Goal: Information Seeking & Learning: Find specific fact

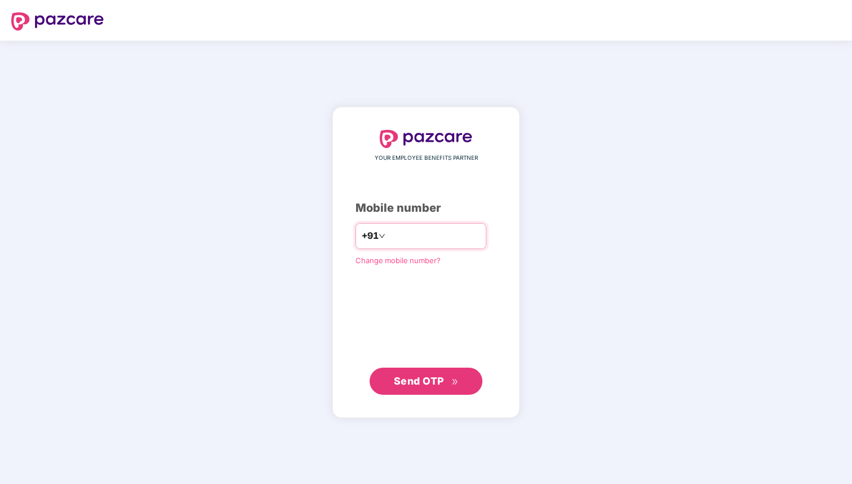
click at [398, 237] on input "number" at bounding box center [434, 236] width 93 height 18
type input "**********"
click at [407, 382] on span "Send OTP" at bounding box center [419, 381] width 50 height 12
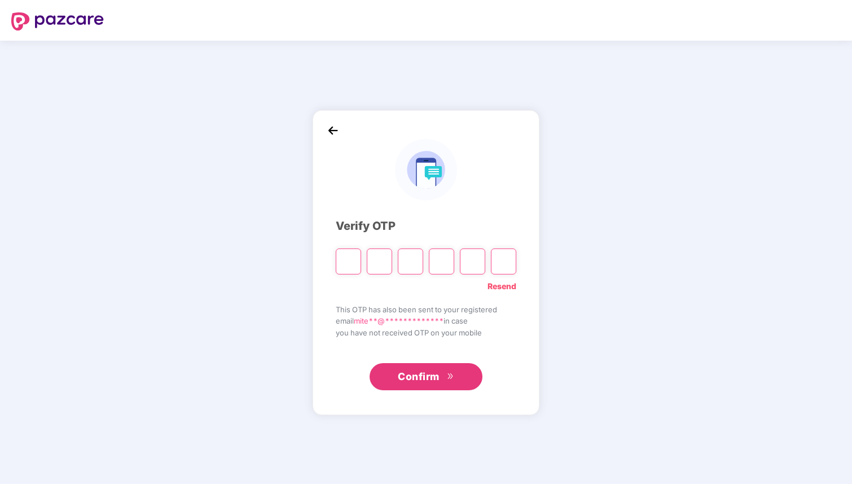
type input "*"
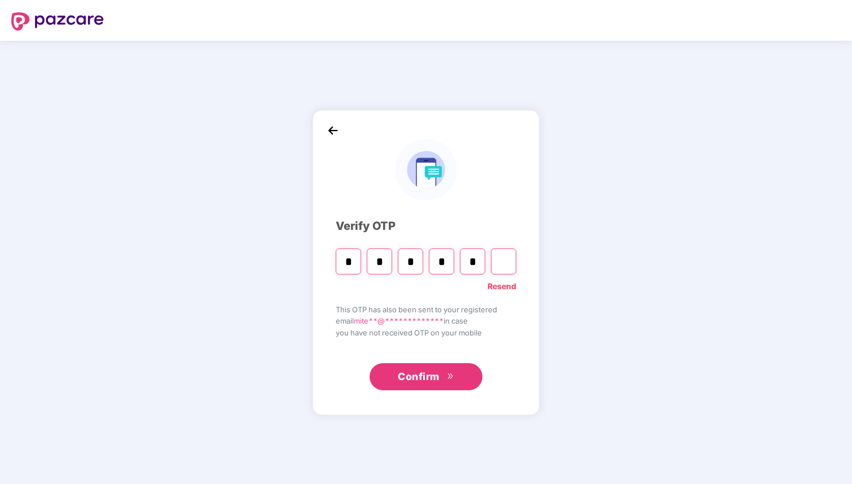
type input "*"
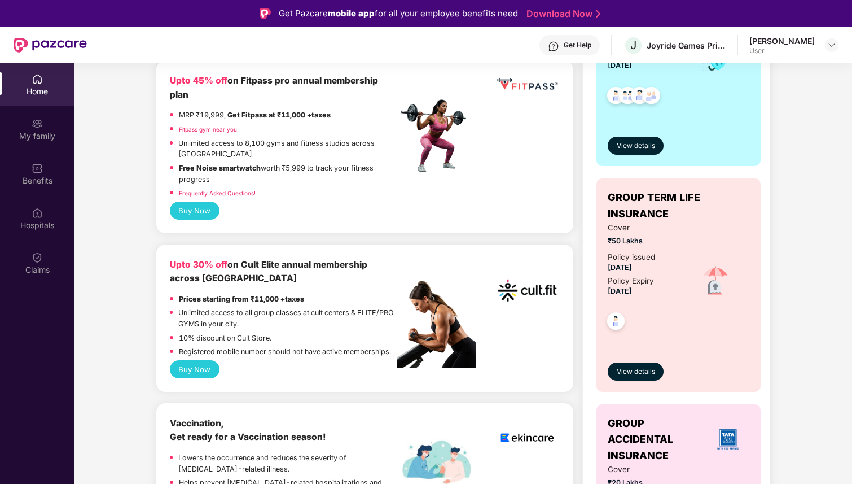
scroll to position [305, 0]
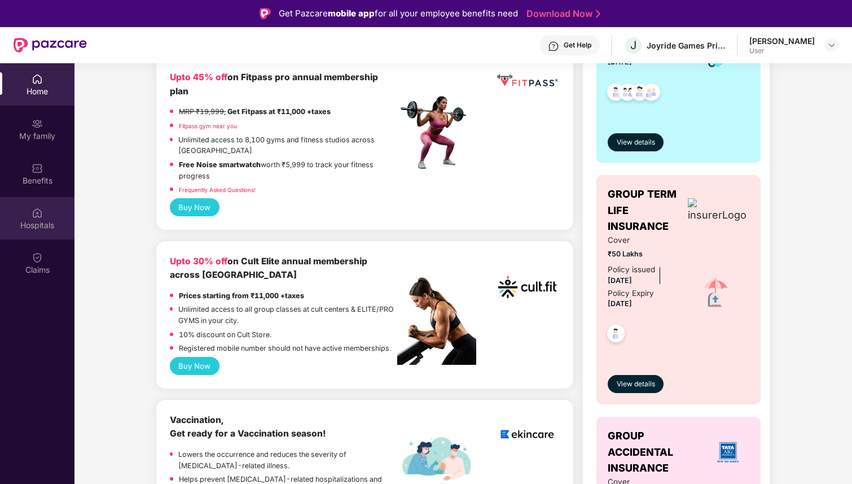
click at [34, 217] on img at bounding box center [37, 212] width 11 height 11
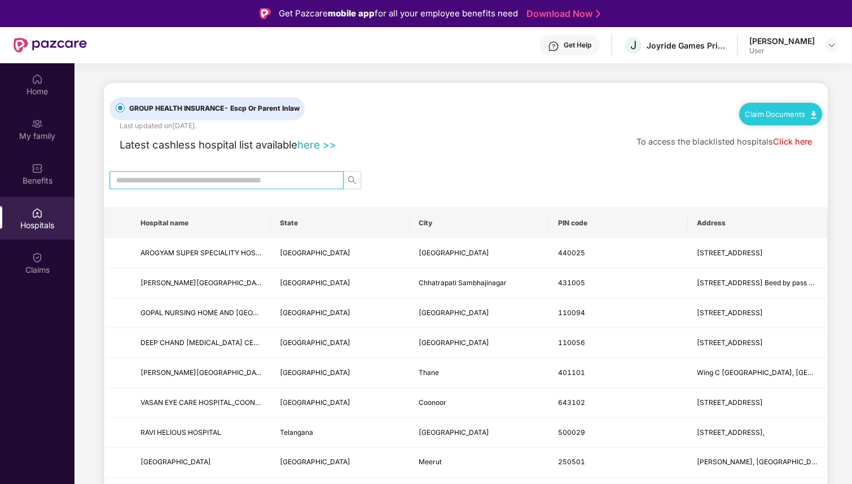
click at [169, 179] on input "text" at bounding box center [222, 180] width 212 height 12
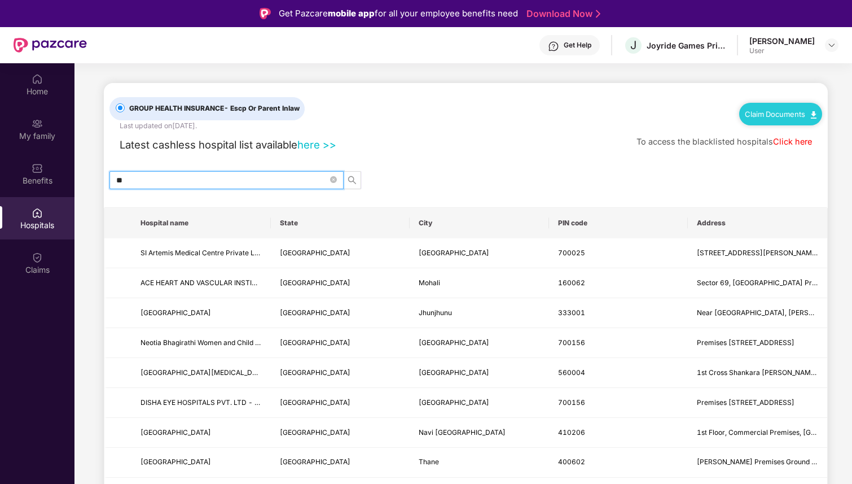
type input "*"
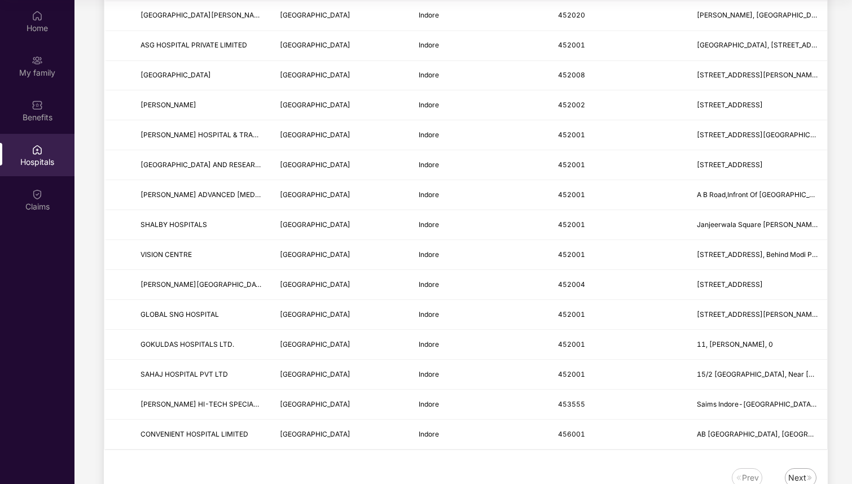
scroll to position [1257, 0]
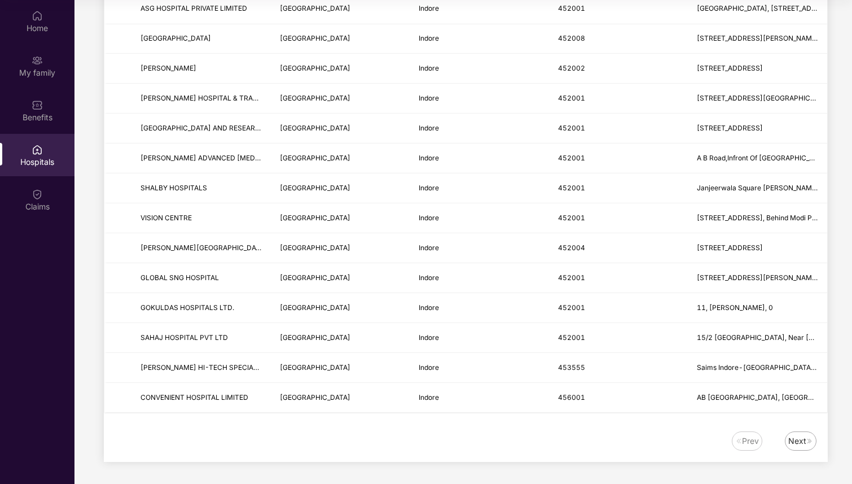
click at [796, 448] on div "Next" at bounding box center [801, 440] width 32 height 19
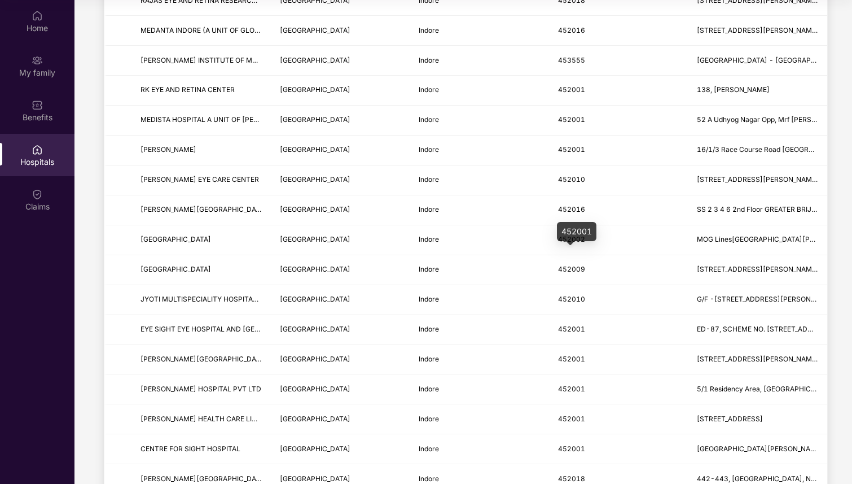
scroll to position [309, 0]
click at [568, 255] on td "452009" at bounding box center [618, 270] width 139 height 30
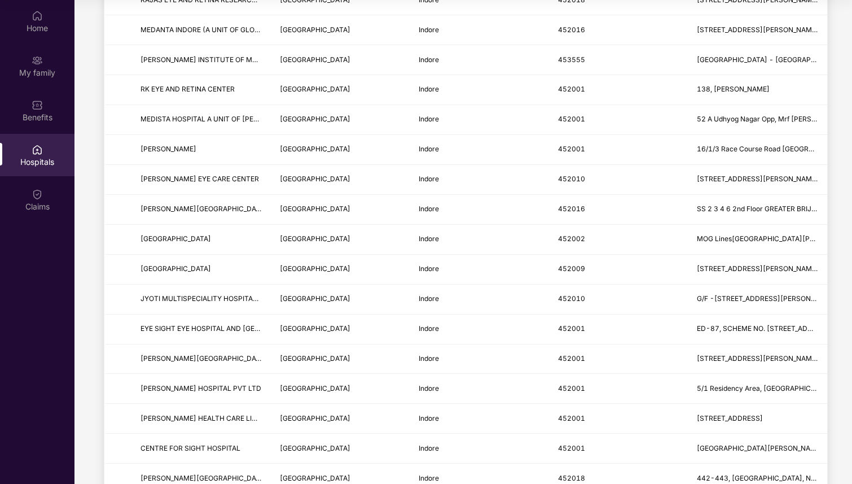
click at [568, 255] on td "452009" at bounding box center [618, 270] width 139 height 30
click at [568, 300] on span "452010" at bounding box center [571, 298] width 27 height 8
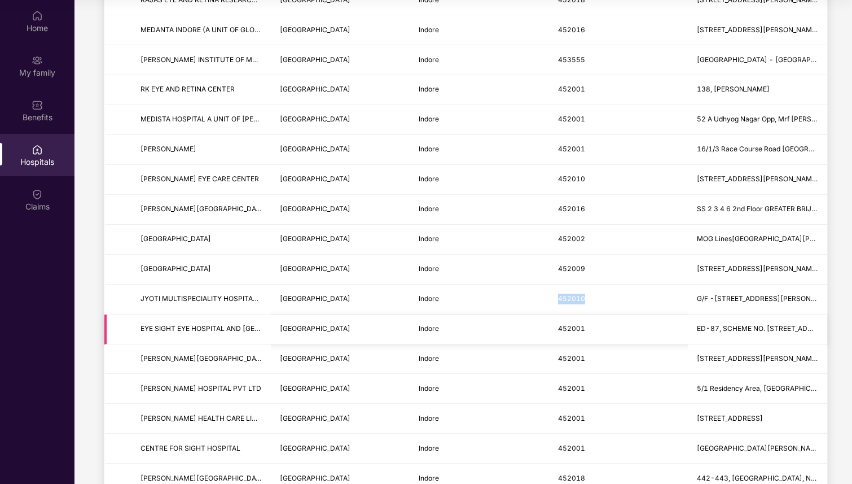
click at [567, 329] on span "452001" at bounding box center [571, 328] width 27 height 8
click at [564, 353] on td "452001" at bounding box center [618, 359] width 139 height 30
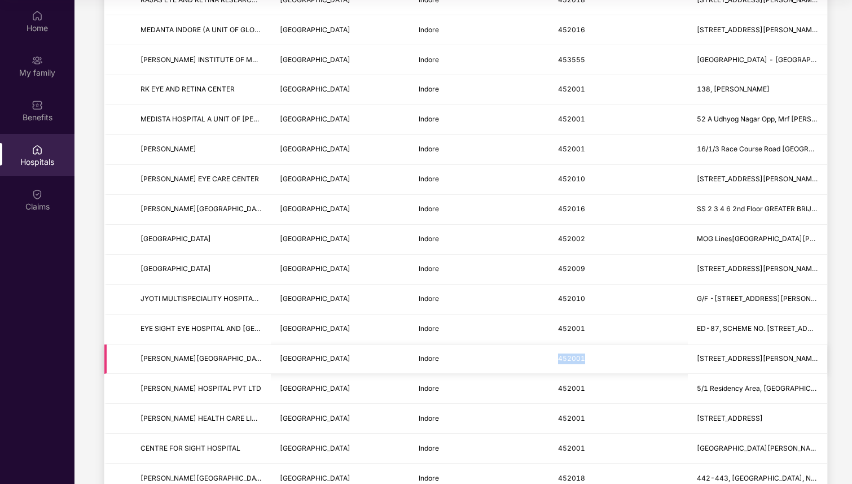
click at [564, 353] on td "452001" at bounding box center [618, 359] width 139 height 30
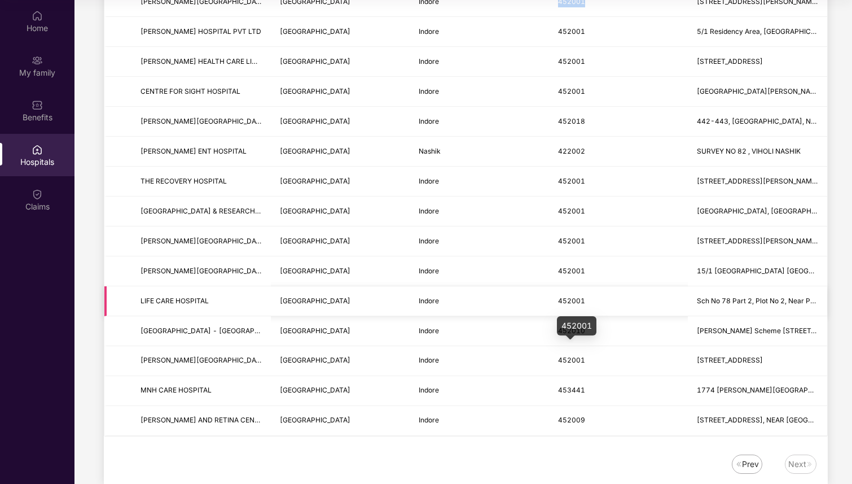
scroll to position [689, 0]
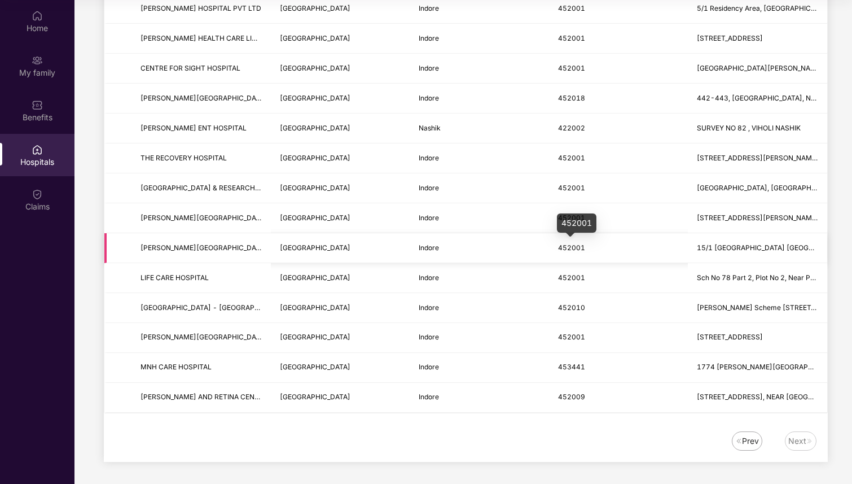
click at [567, 246] on span "452001" at bounding box center [571, 247] width 27 height 8
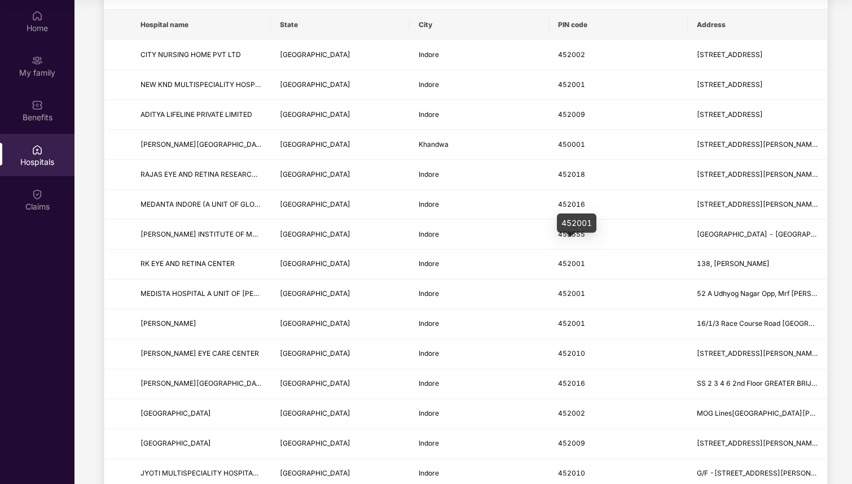
scroll to position [0, 0]
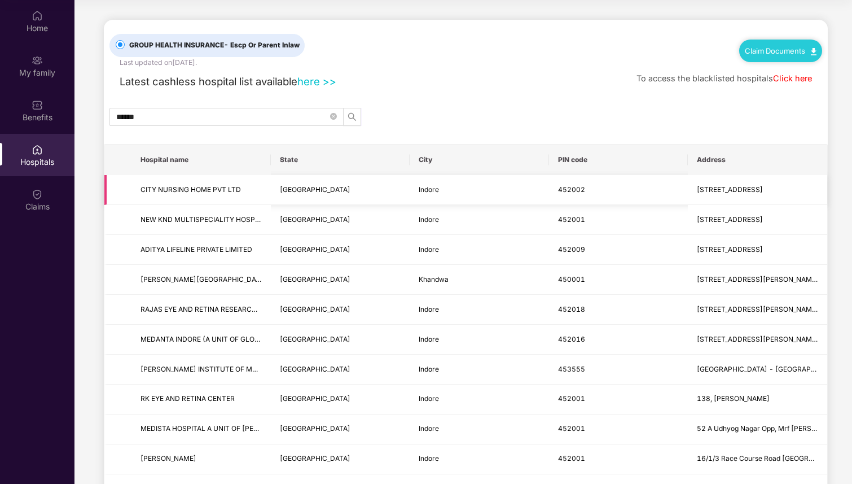
click at [567, 194] on td "452002" at bounding box center [618, 190] width 139 height 30
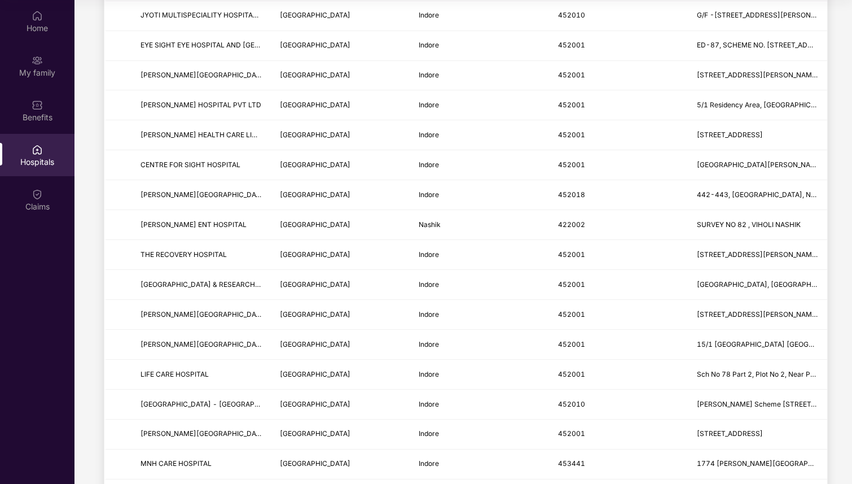
scroll to position [689, 0]
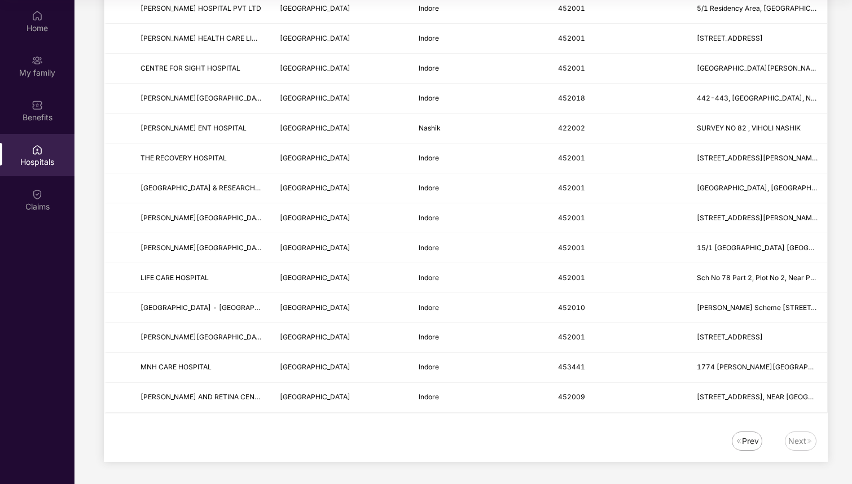
click at [792, 444] on div "Next" at bounding box center [797, 441] width 18 height 12
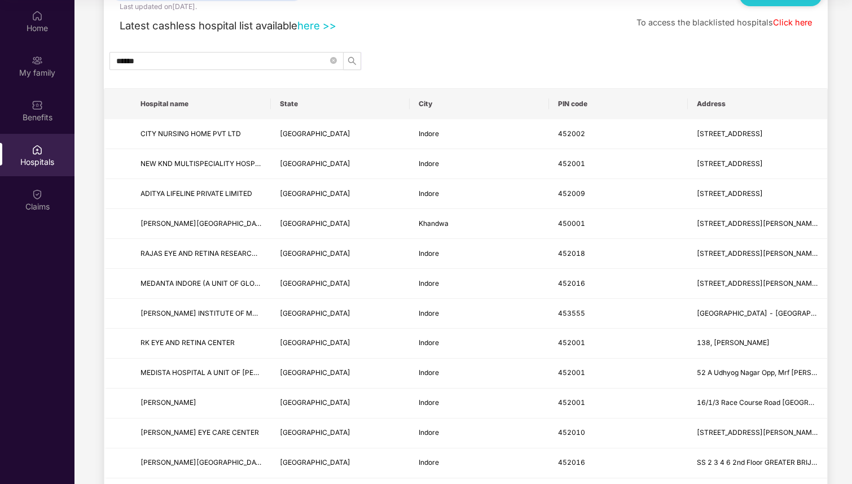
scroll to position [0, 0]
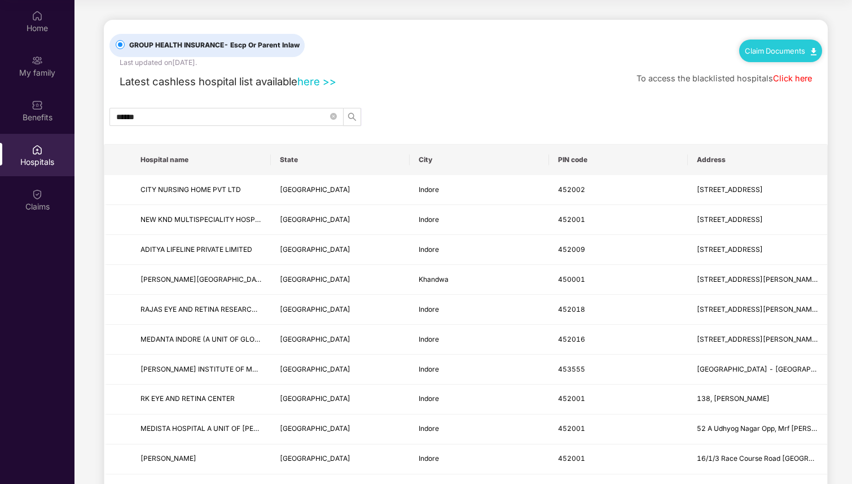
click at [261, 46] on span "- Escp Or Parent Inlaw" at bounding box center [262, 45] width 76 height 8
click at [725, 77] on span "To access the blacklisted hospitals" at bounding box center [705, 78] width 137 height 10
click at [788, 80] on link "Click here" at bounding box center [792, 78] width 39 height 10
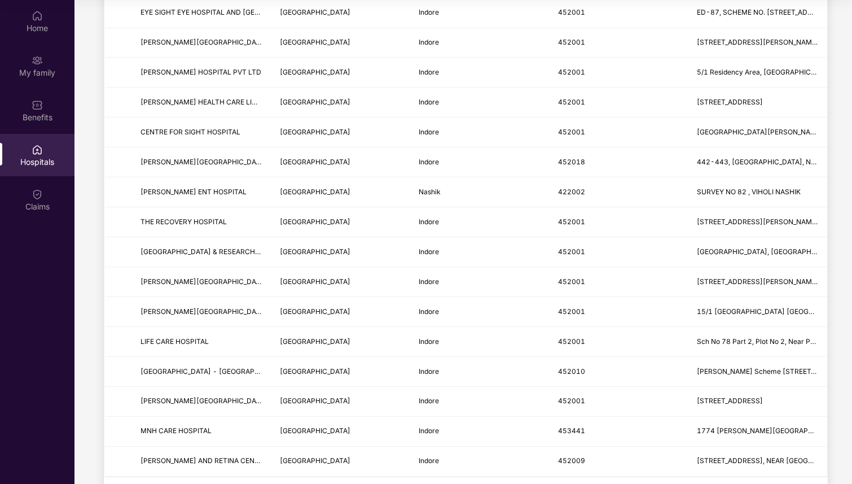
scroll to position [689, 0]
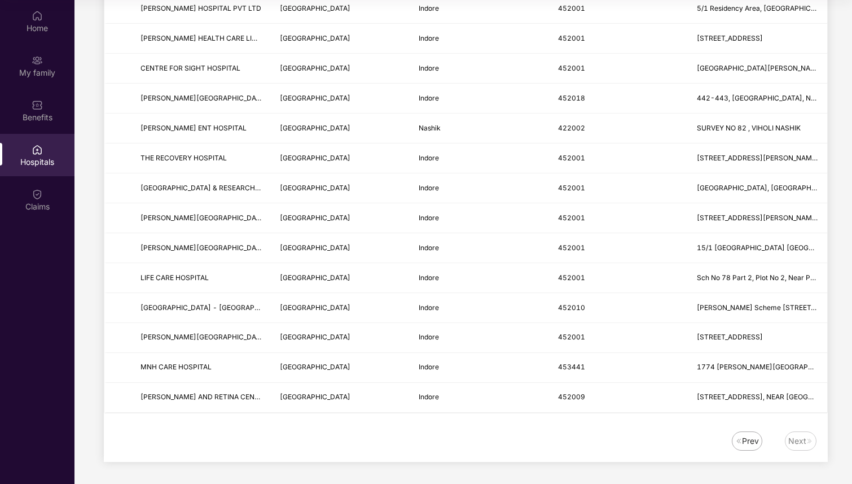
click at [743, 438] on div "Prev" at bounding box center [750, 441] width 17 height 12
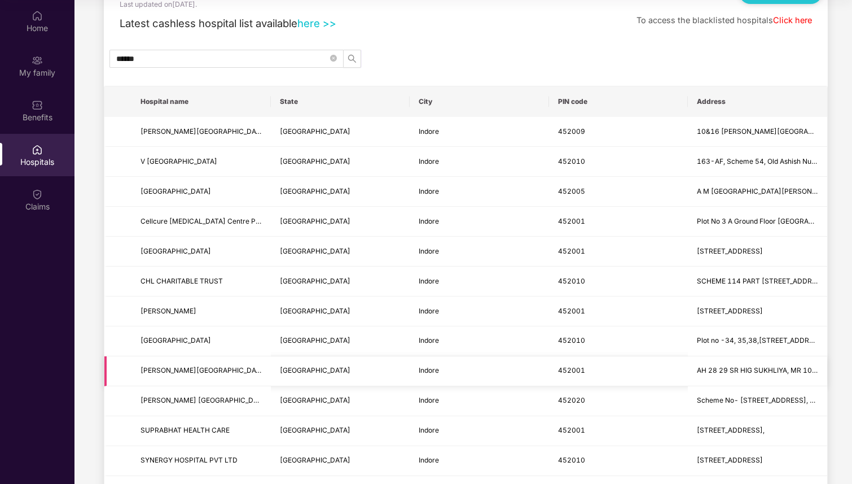
scroll to position [0, 0]
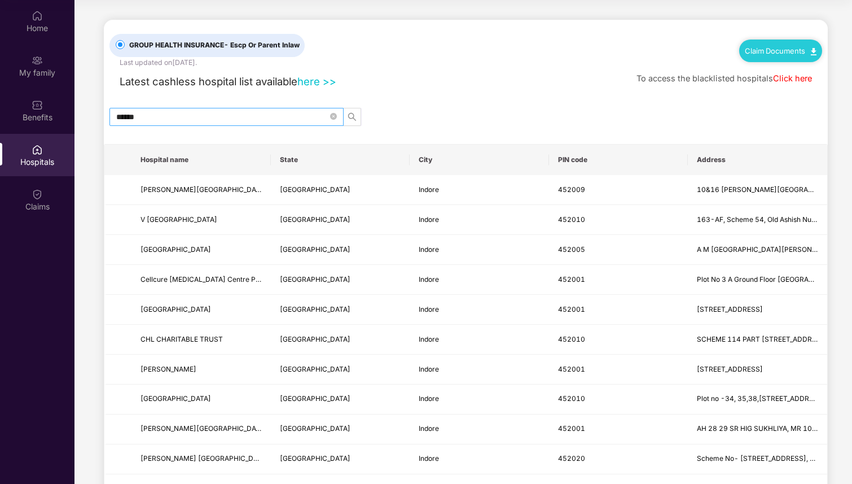
click at [261, 119] on input "******" at bounding box center [222, 117] width 212 height 12
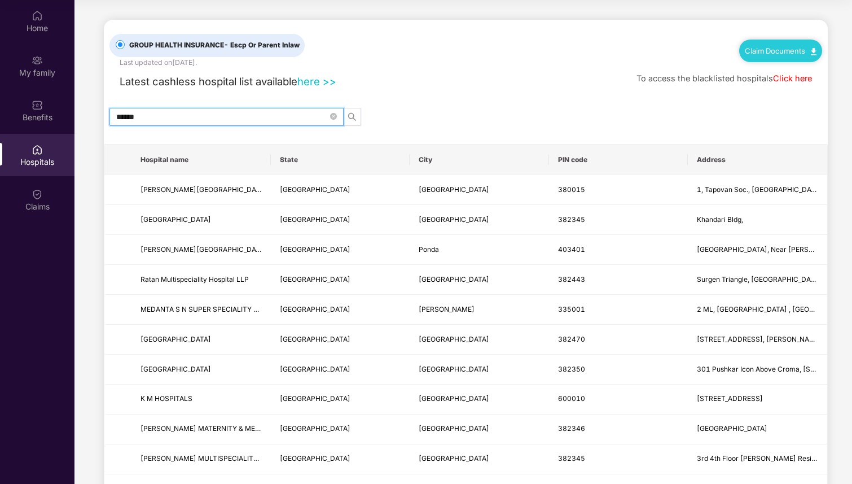
type input "*******"
